Goal: Task Accomplishment & Management: Use online tool/utility

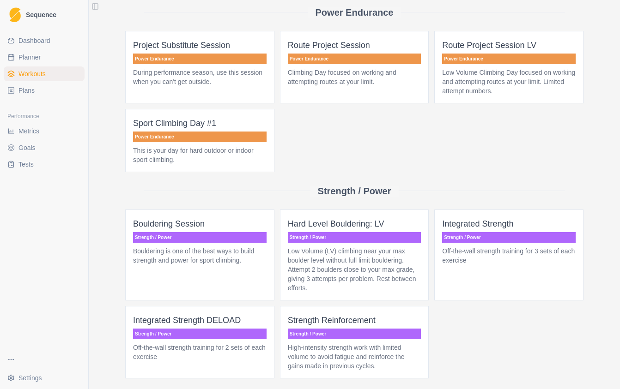
scroll to position [466, 0]
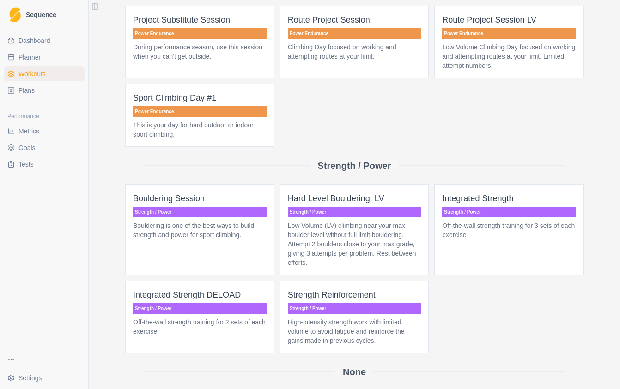
click at [479, 250] on span "Integrated Strength Strength / Power Off-the-wall strength training for 3 sets …" at bounding box center [508, 229] width 149 height 91
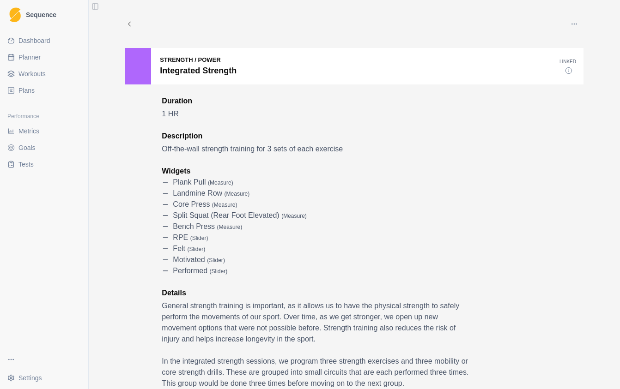
click at [133, 25] on icon at bounding box center [129, 24] width 8 height 8
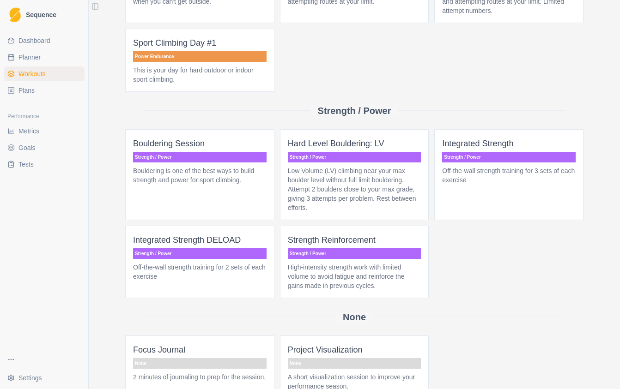
scroll to position [524, 0]
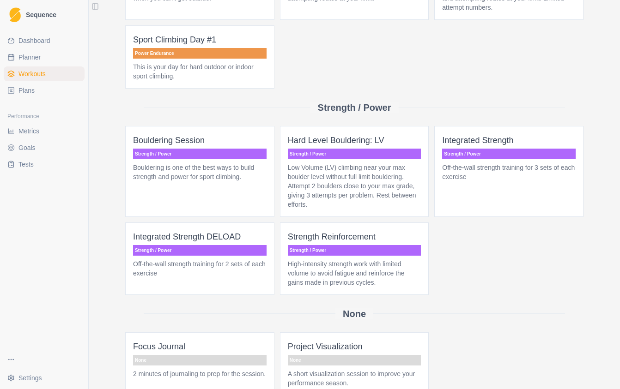
click at [327, 263] on p "High-intensity strength work with limited volume to avoid fatigue and reinforce…" at bounding box center [354, 274] width 133 height 28
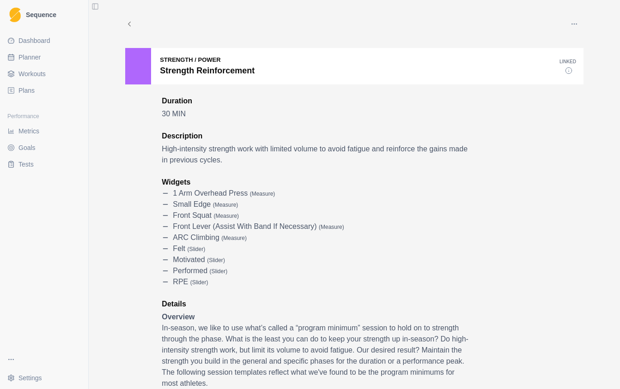
click at [435, 78] on div "Strength / Power Strength Reinforcement" at bounding box center [342, 66] width 434 height 36
click at [572, 26] on icon "button" at bounding box center [573, 23] width 7 height 7
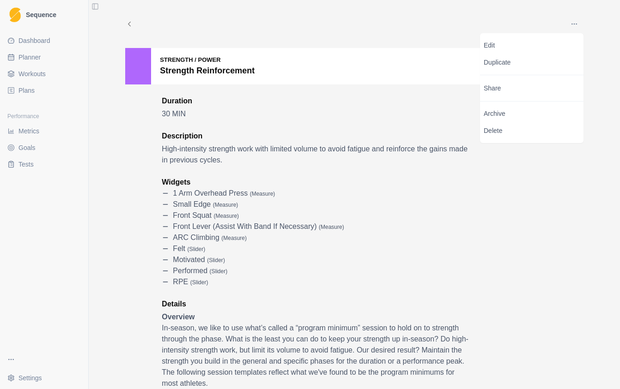
click at [350, 75] on div "Strength / Power Strength Reinforcement" at bounding box center [342, 66] width 434 height 36
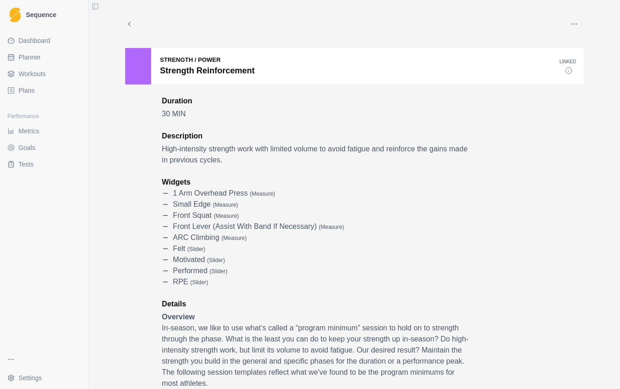
click at [34, 151] on span "Goals" at bounding box center [26, 147] width 17 height 9
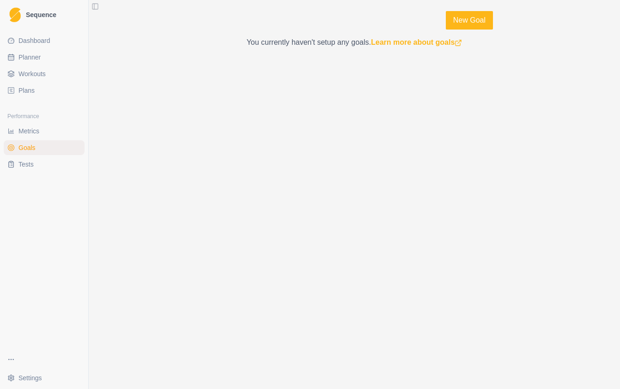
click at [34, 166] on link "Tests" at bounding box center [44, 164] width 81 height 15
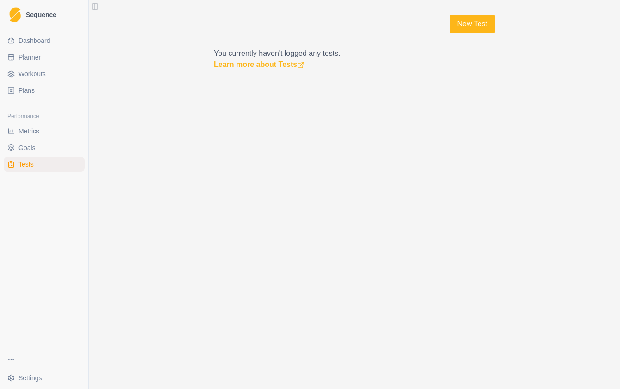
click at [37, 37] on span "Dashboard" at bounding box center [34, 40] width 32 height 9
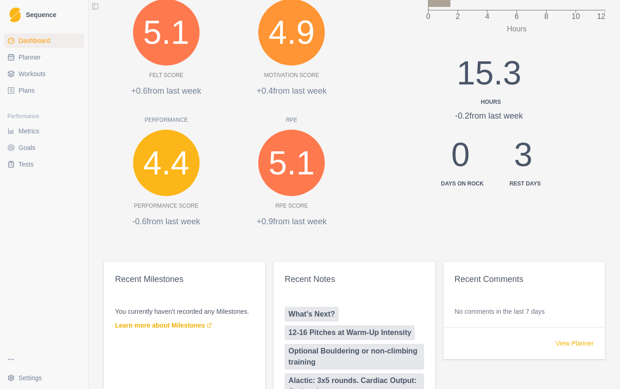
scroll to position [196, 0]
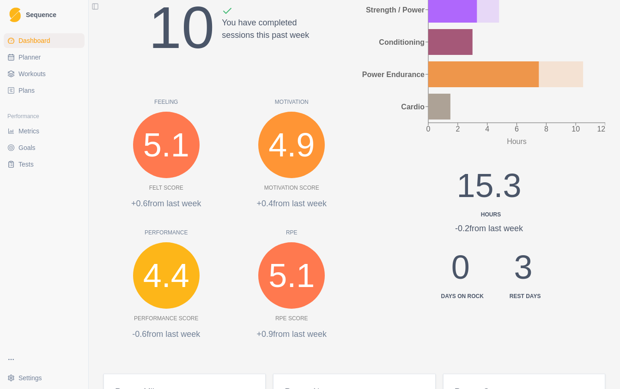
click at [23, 168] on span "Tests" at bounding box center [25, 164] width 15 height 9
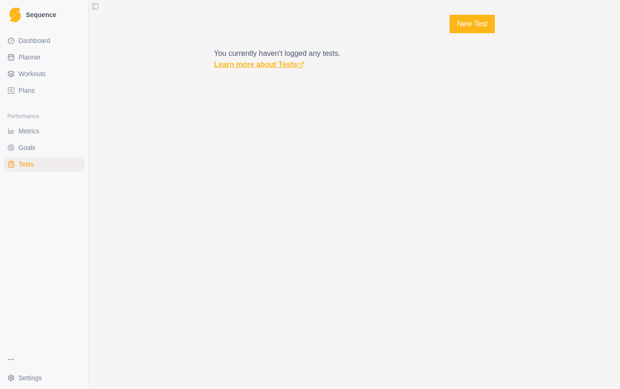
click at [272, 68] on link "Learn more about Tests" at bounding box center [259, 64] width 91 height 8
click at [466, 22] on link "New Test" at bounding box center [471, 24] width 45 height 18
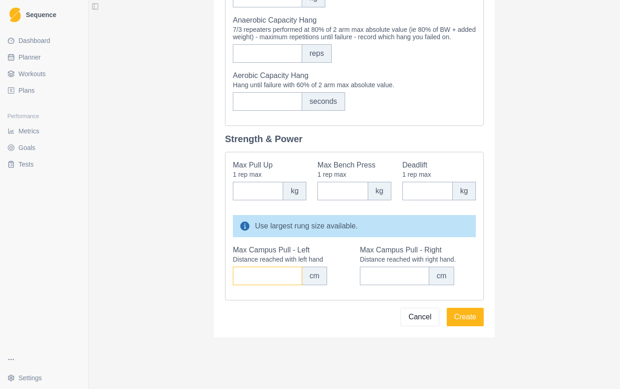
scroll to position [429, 0]
click at [31, 73] on span "Workouts" at bounding box center [31, 73] width 27 height 9
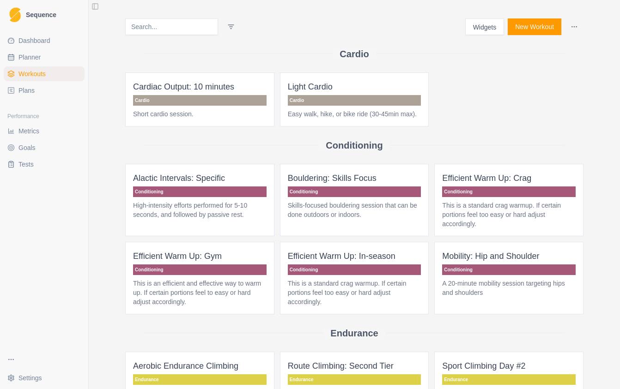
click at [181, 29] on input at bounding box center [171, 26] width 93 height 17
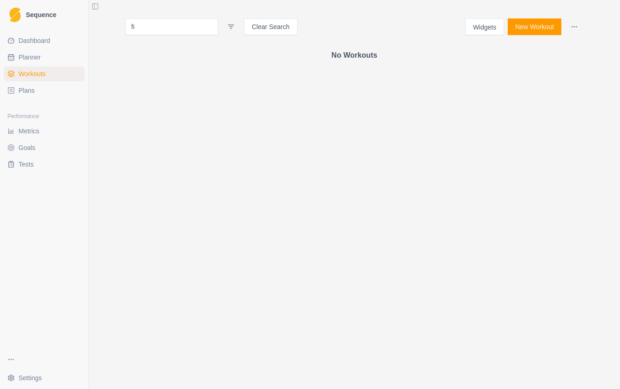
type input "f"
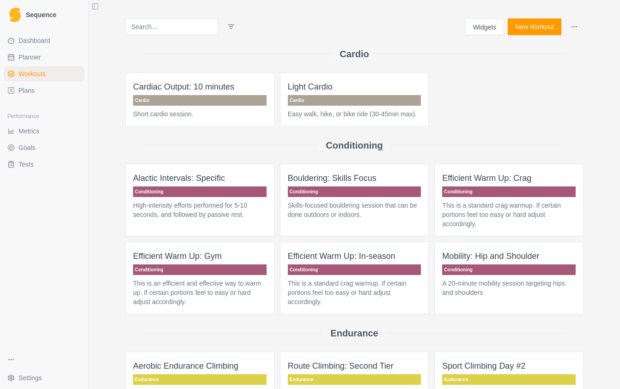
click at [529, 23] on button "New Workout" at bounding box center [535, 26] width 54 height 17
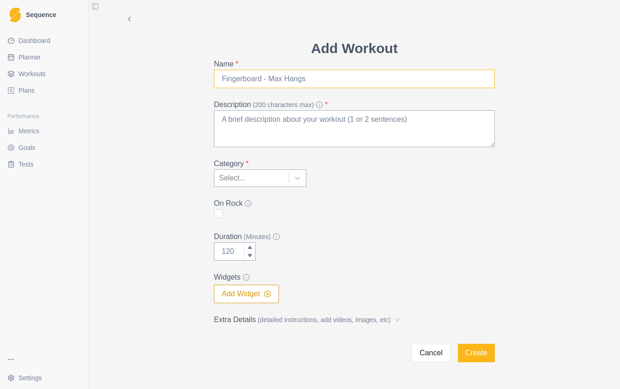
click at [348, 77] on input "Name *" at bounding box center [354, 79] width 281 height 18
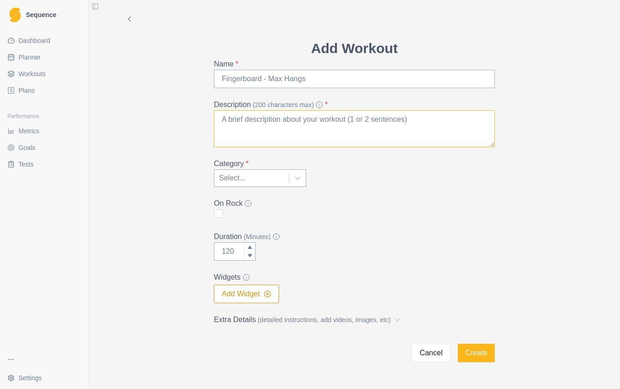
click at [407, 132] on textarea "Description (200 characters max) *" at bounding box center [354, 128] width 281 height 37
click at [296, 183] on div at bounding box center [297, 178] width 17 height 17
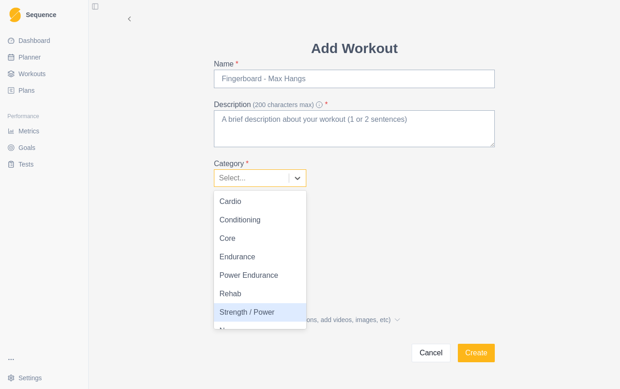
click at [259, 314] on div "Strength / Power" at bounding box center [260, 312] width 92 height 18
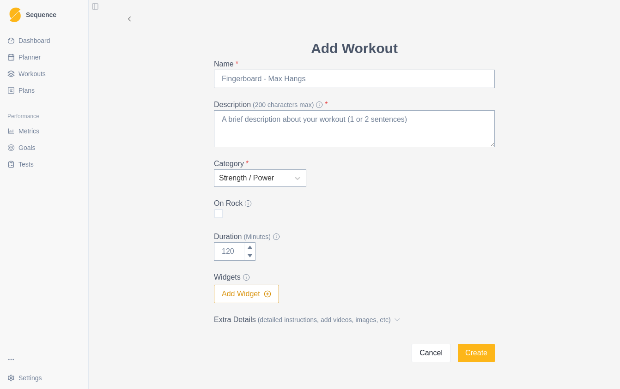
click at [248, 295] on button "Add Widget" at bounding box center [246, 294] width 65 height 18
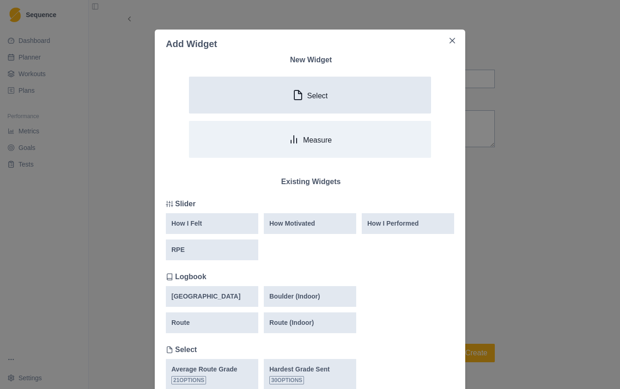
click at [308, 95] on div "Select" at bounding box center [309, 95] width 35 height 11
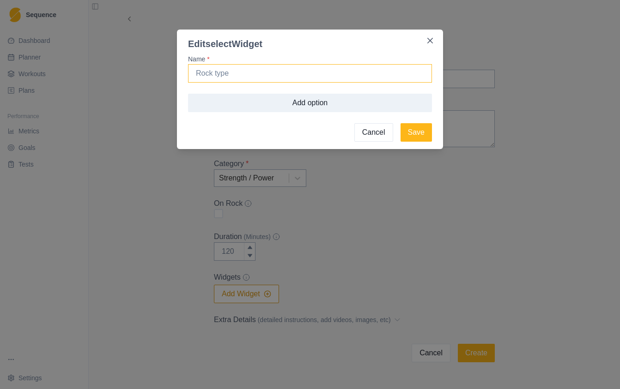
click at [308, 75] on input "Name *" at bounding box center [310, 73] width 244 height 18
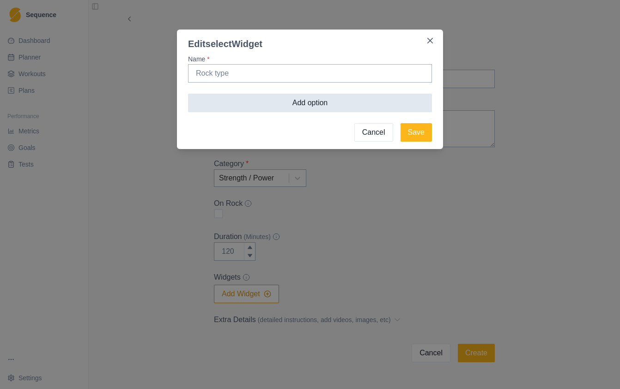
click at [305, 99] on button "Add option" at bounding box center [310, 103] width 244 height 18
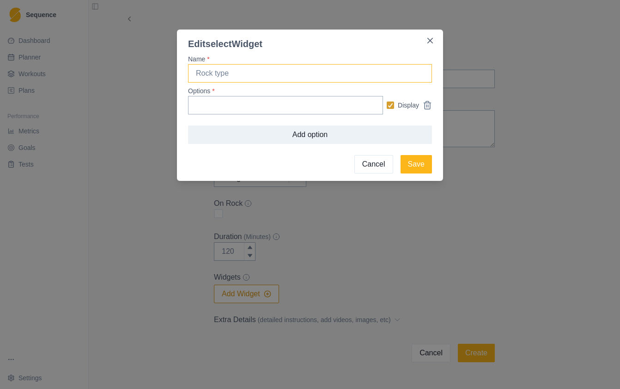
click at [327, 79] on input "Name *" at bounding box center [310, 73] width 244 height 18
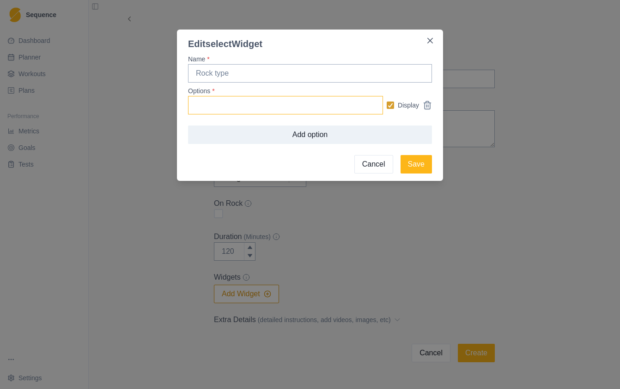
click at [331, 110] on input "Options *" at bounding box center [285, 105] width 195 height 18
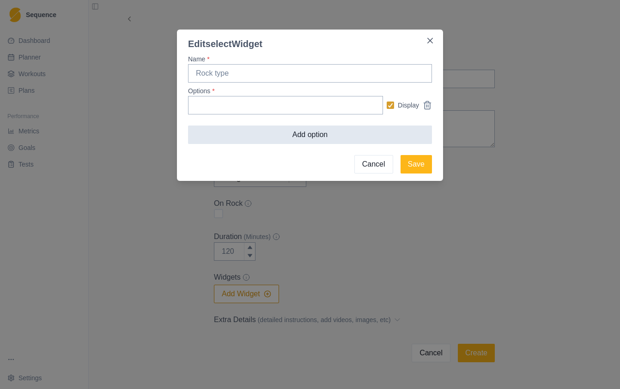
click at [327, 136] on button "Add option" at bounding box center [310, 135] width 244 height 18
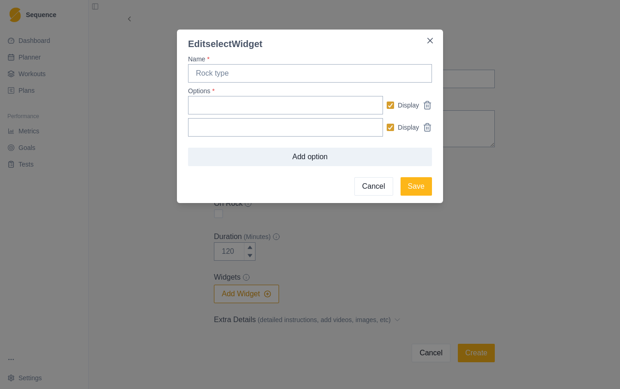
click at [375, 188] on button "Cancel" at bounding box center [373, 186] width 39 height 18
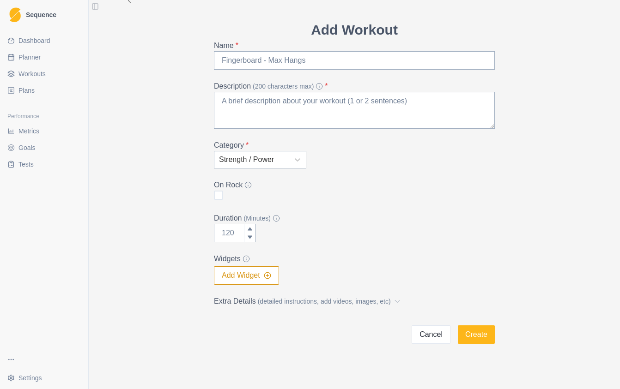
scroll to position [25, 0]
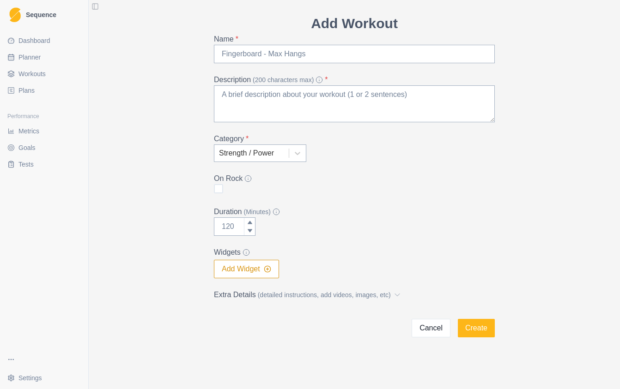
click at [256, 272] on button "Add Widget" at bounding box center [246, 269] width 65 height 18
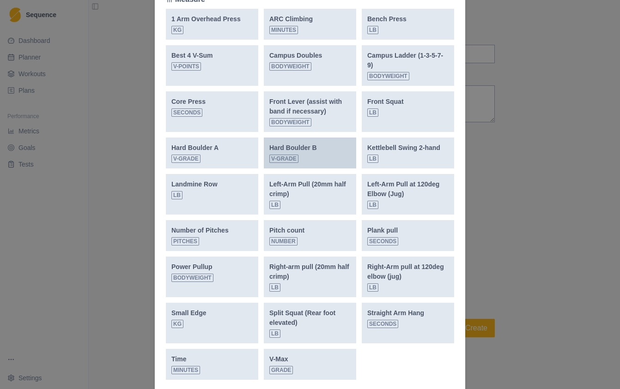
scroll to position [457, 0]
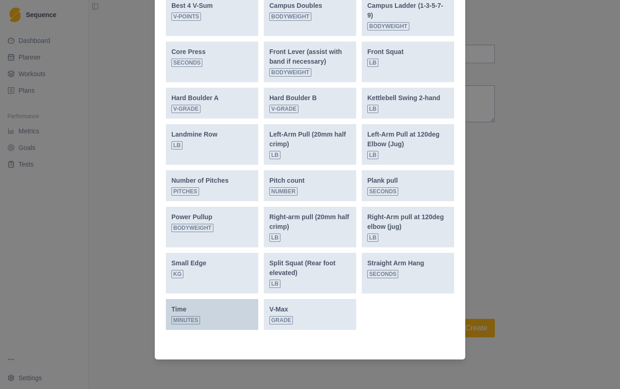
click at [192, 315] on div "Time Minutes" at bounding box center [185, 315] width 29 height 20
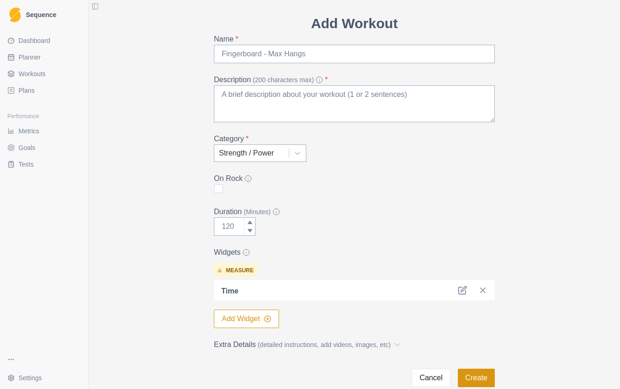
click at [478, 382] on button "Create" at bounding box center [476, 378] width 37 height 18
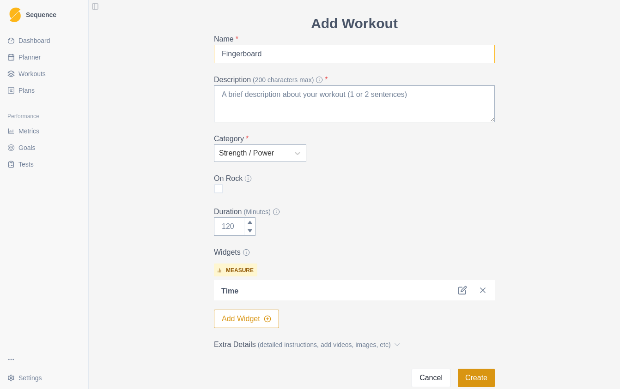
type input "Fingerboard"
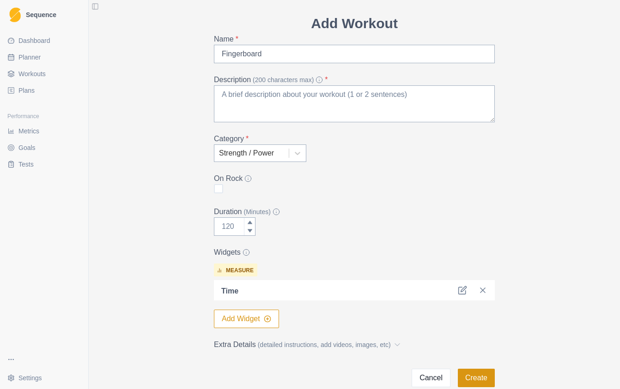
click at [479, 381] on button "Create" at bounding box center [476, 378] width 37 height 18
type textarea "test"
click at [477, 376] on button "Create" at bounding box center [476, 378] width 37 height 18
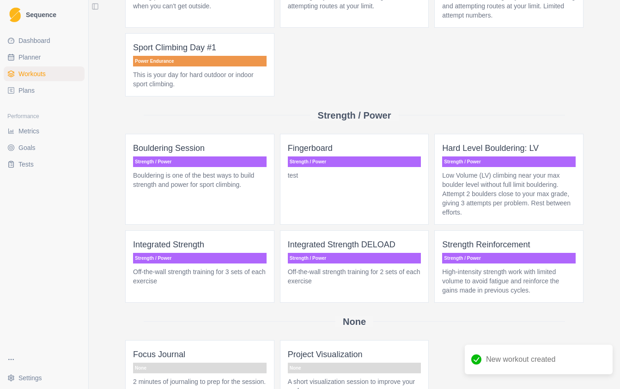
scroll to position [524, 0]
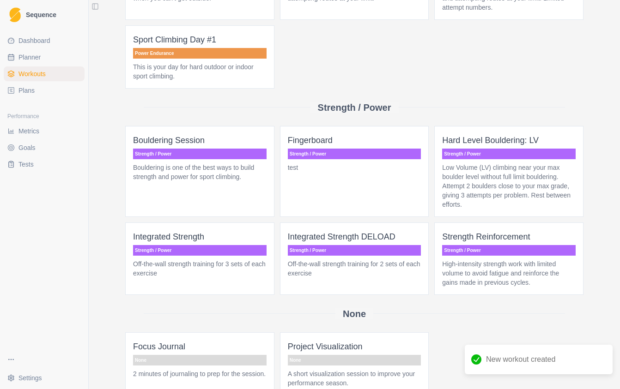
click at [314, 155] on p "Strength / Power" at bounding box center [354, 154] width 133 height 11
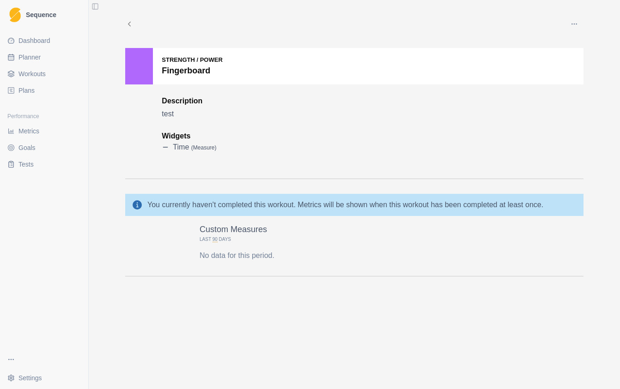
click at [181, 146] on p "Time ( measure )" at bounding box center [194, 147] width 43 height 11
click at [129, 25] on icon at bounding box center [129, 24] width 8 height 8
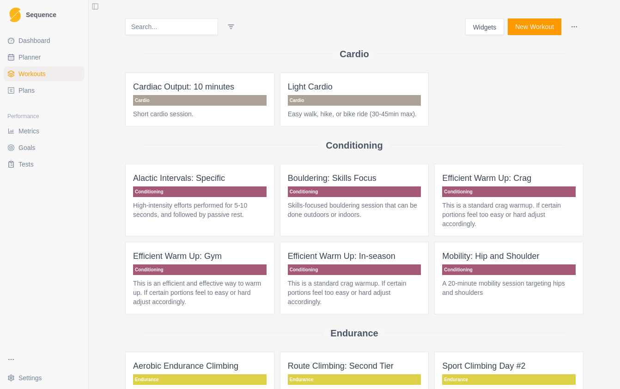
click at [91, 8] on button "Toggle Sidebar" at bounding box center [95, 6] width 13 height 13
